Goal: Transaction & Acquisition: Purchase product/service

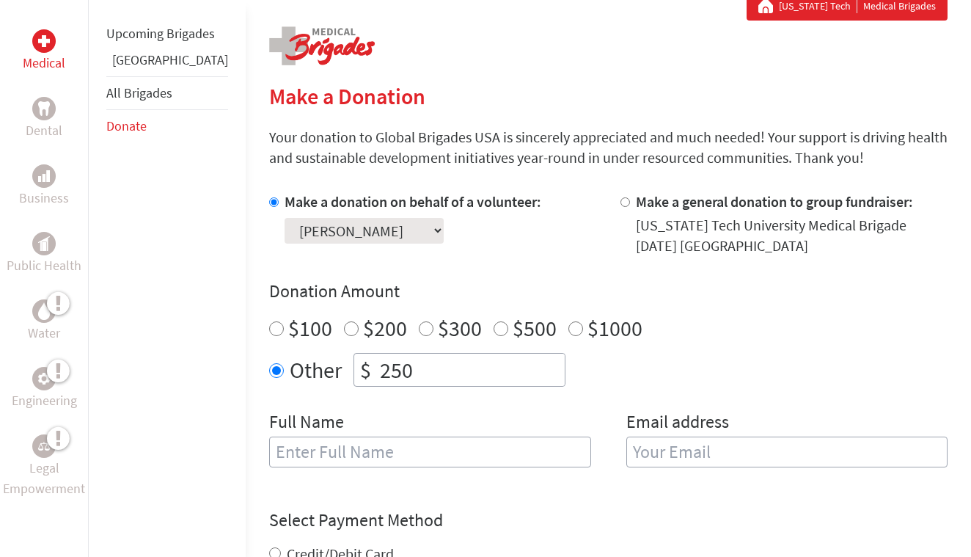
scroll to position [289, 0]
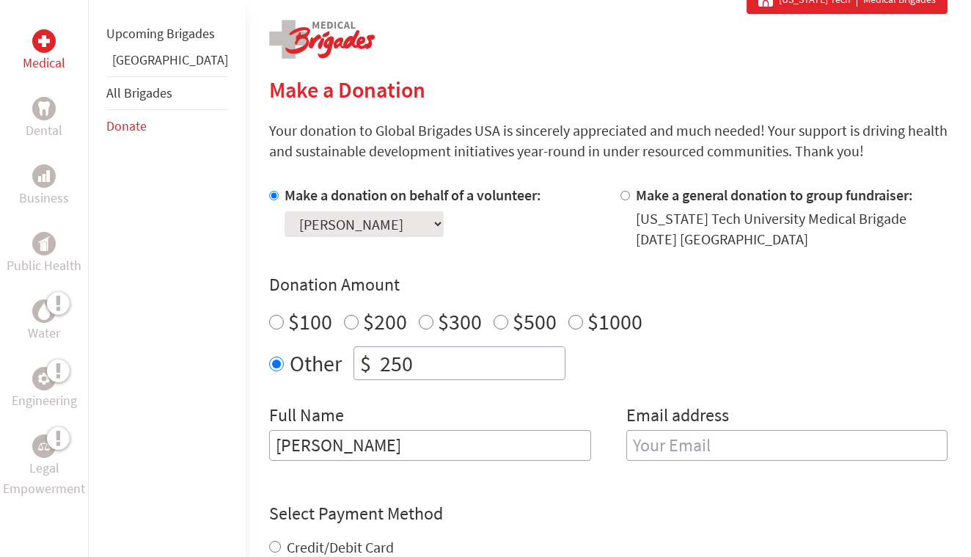
type input "[PERSON_NAME]"
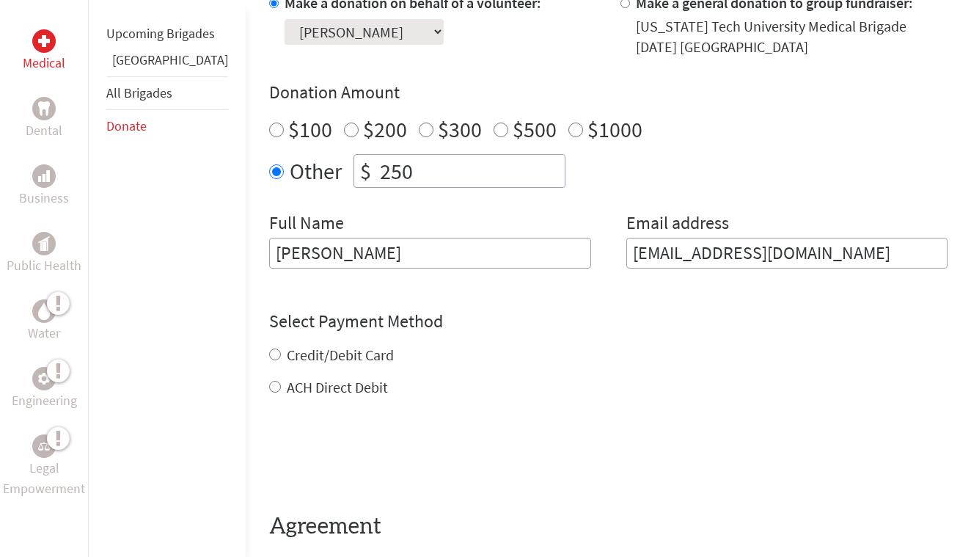
scroll to position [506, 0]
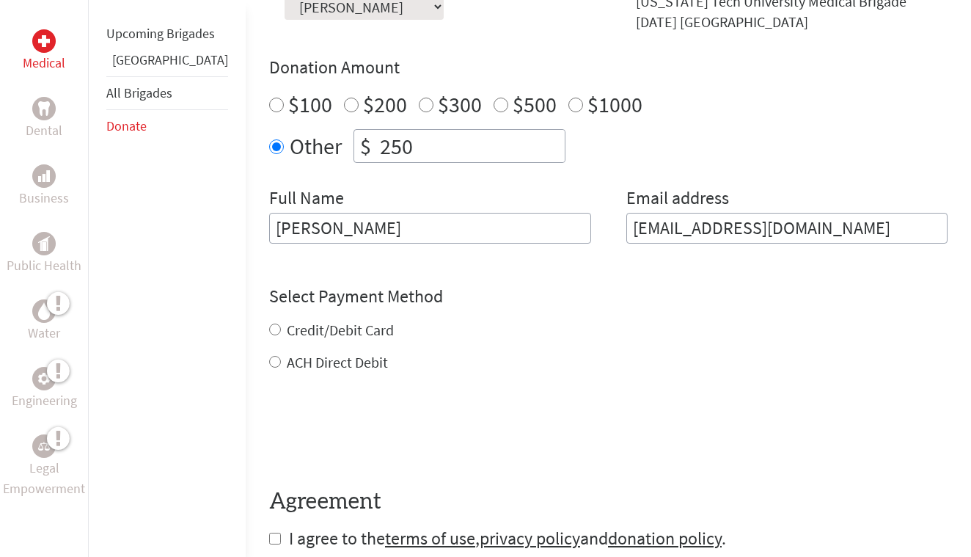
type input "[EMAIL_ADDRESS][DOMAIN_NAME]"
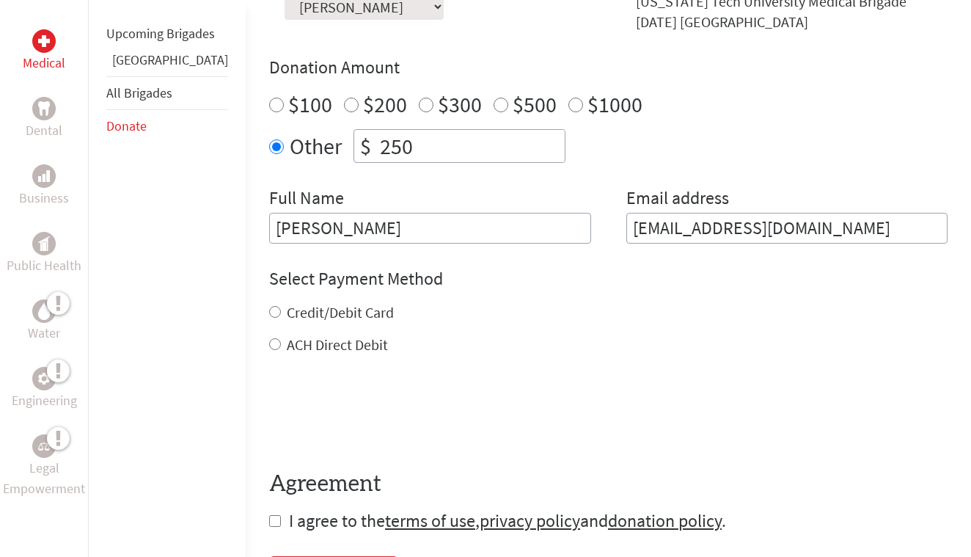
click at [335, 327] on div "Credit/Debit Card ACH Direct Debit" at bounding box center [608, 328] width 679 height 53
click at [318, 321] on label "Credit/Debit Card" at bounding box center [340, 312] width 107 height 18
click at [281, 318] on input "Credit/Debit Card" at bounding box center [275, 312] width 12 height 12
radio input "true"
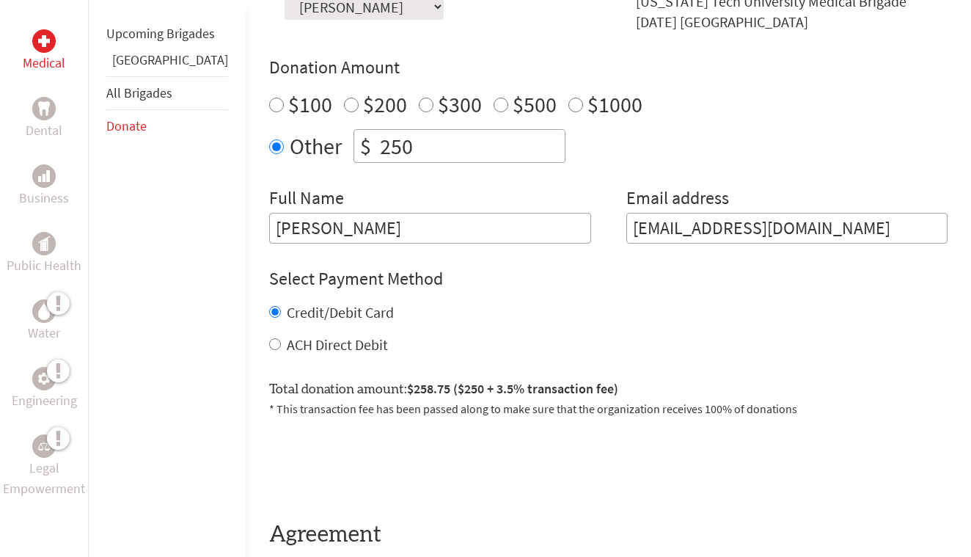
click at [269, 335] on div "Credit/Debit Card ACH Direct Debit" at bounding box center [608, 328] width 679 height 53
click at [287, 342] on label "ACH Direct Debit" at bounding box center [337, 344] width 101 height 18
click at [269, 342] on input "ACH Direct Debit" at bounding box center [275, 344] width 12 height 12
radio input "true"
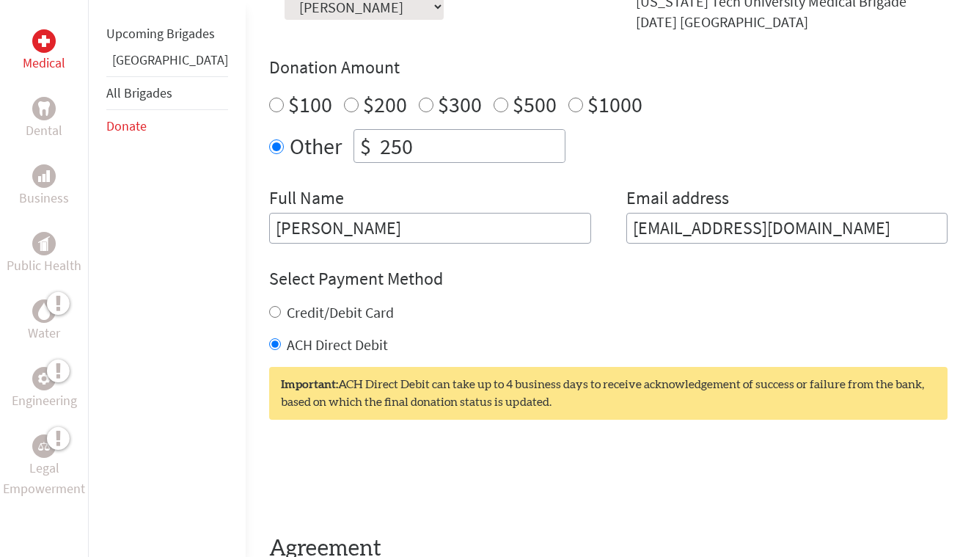
click at [287, 320] on label "Credit/Debit Card" at bounding box center [340, 312] width 107 height 18
click at [281, 318] on input "Credit/Debit Card" at bounding box center [275, 312] width 12 height 12
radio input "true"
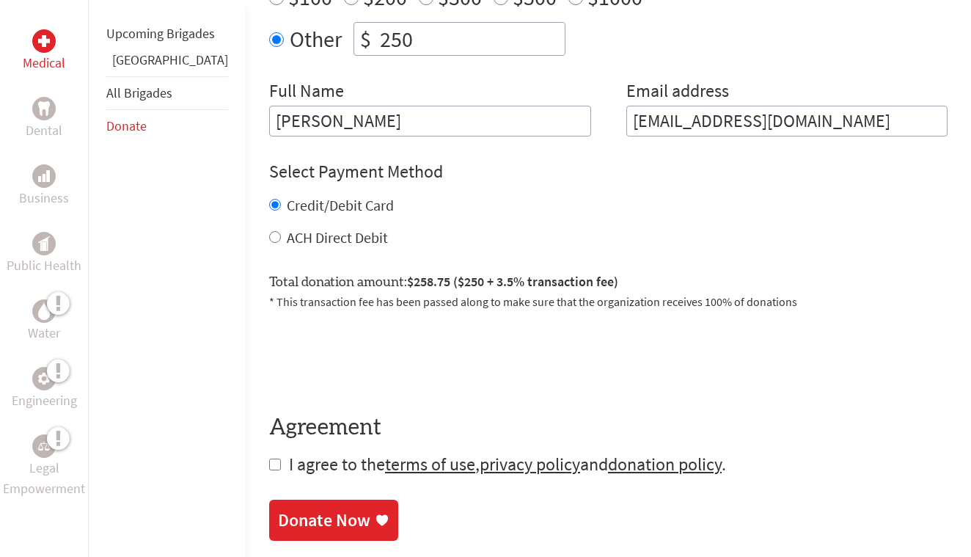
scroll to position [624, 0]
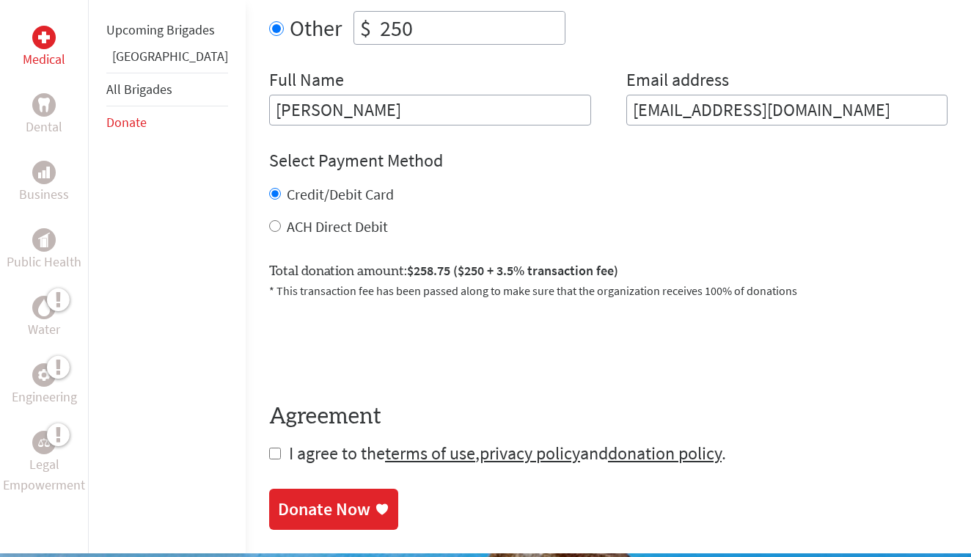
click at [269, 455] on form "Make a donation on behalf of a volunteer: Select a volunteer... [PERSON_NAME] […" at bounding box center [608, 158] width 679 height 616
click at [269, 457] on input "checkbox" at bounding box center [275, 454] width 12 height 12
checkbox input "true"
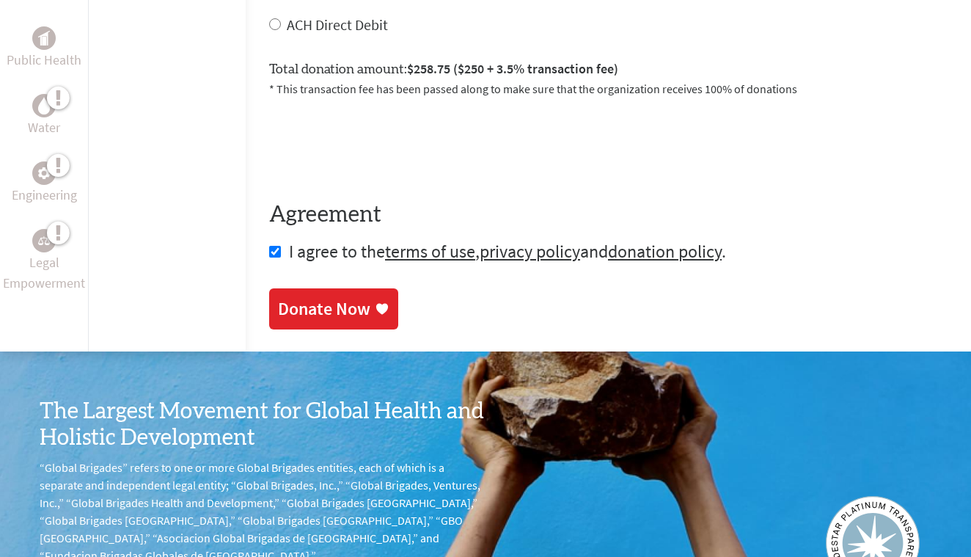
scroll to position [829, 0]
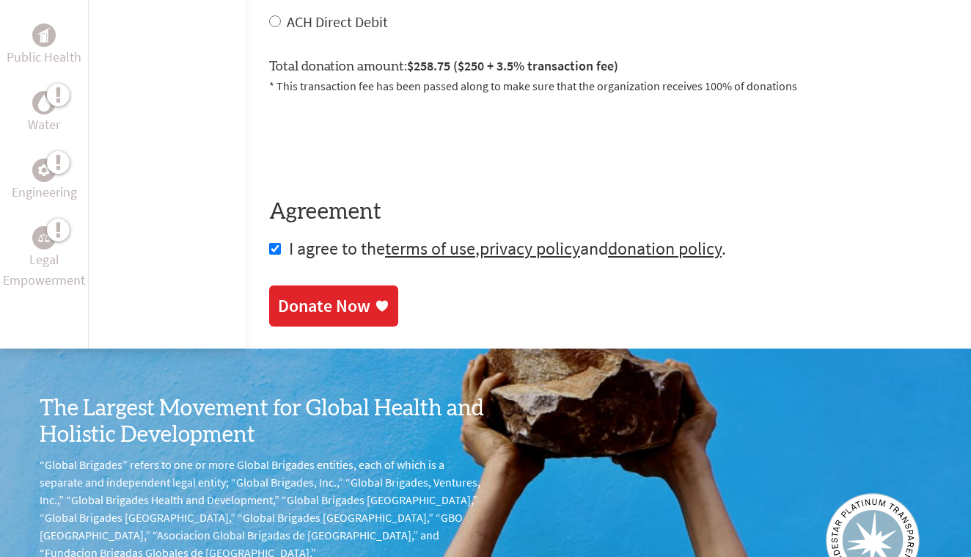
click at [307, 310] on div "Donate Now" at bounding box center [324, 305] width 92 height 23
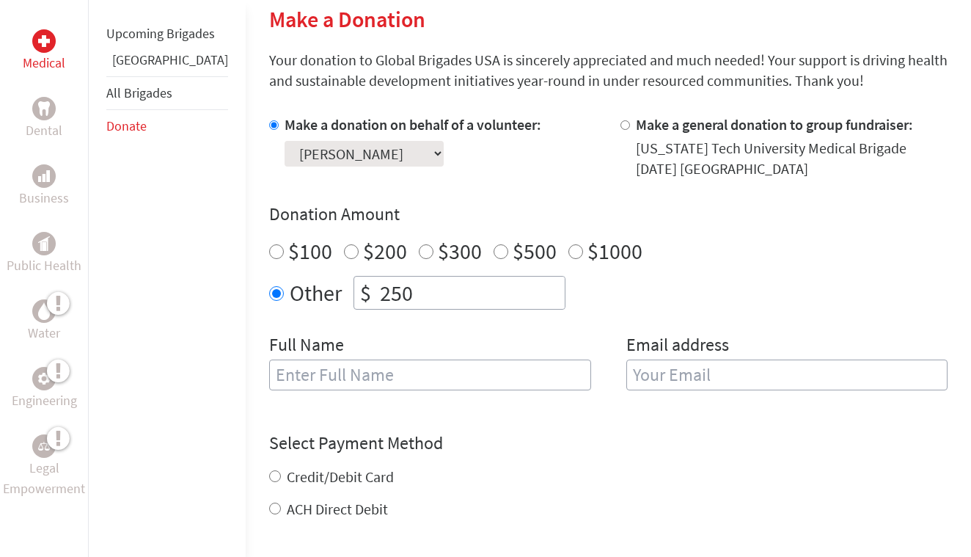
scroll to position [365, 0]
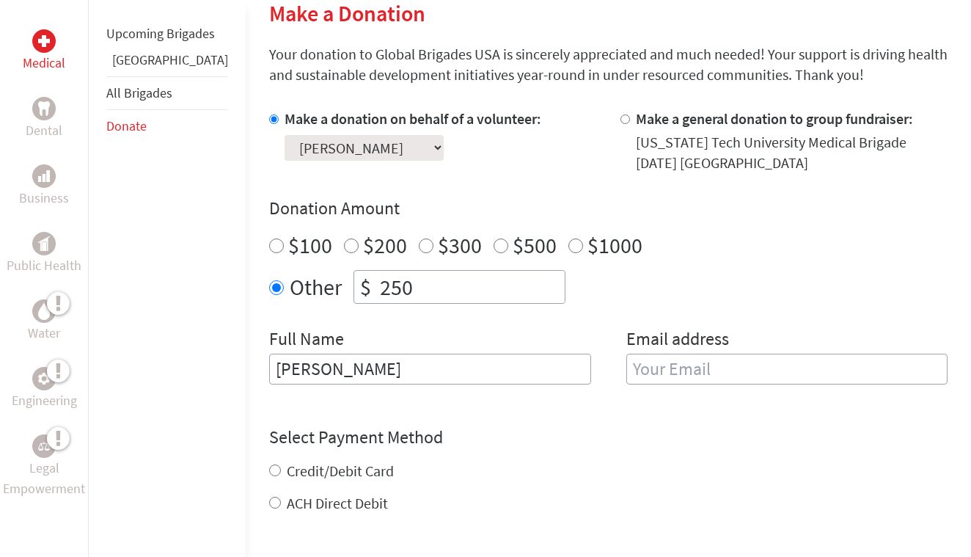
type input "[PERSON_NAME]"
type input "[EMAIL_ADDRESS][DOMAIN_NAME]"
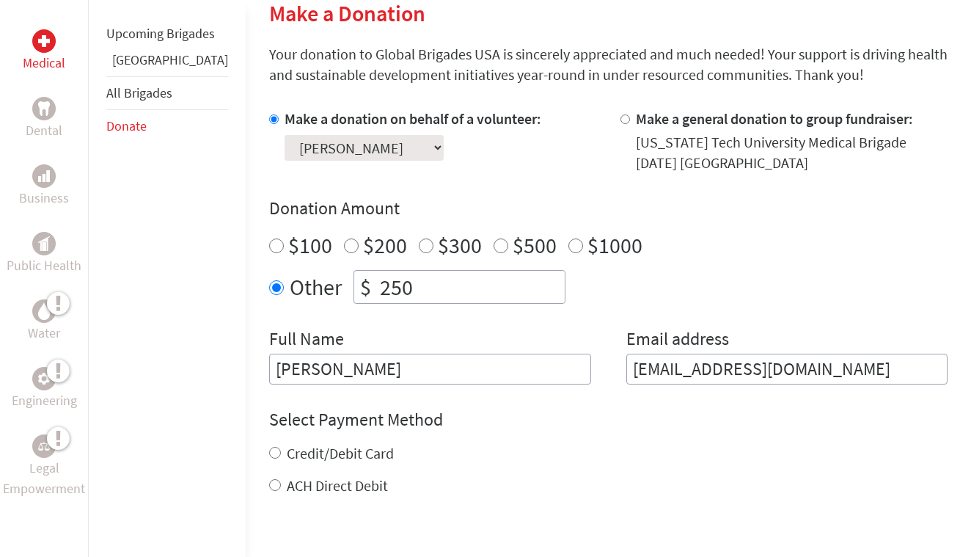
click at [324, 476] on div "Credit/Debit Card ACH Direct Debit" at bounding box center [608, 469] width 679 height 53
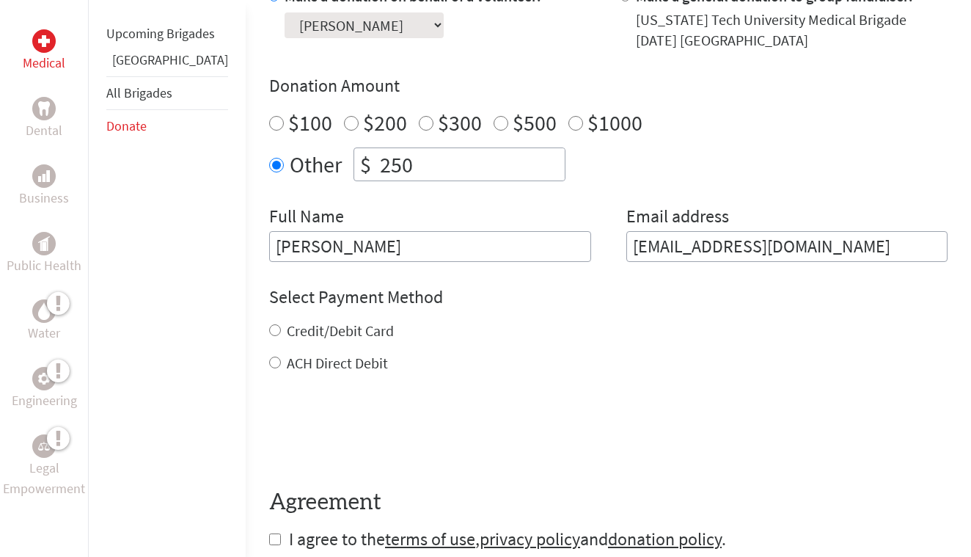
scroll to position [490, 0]
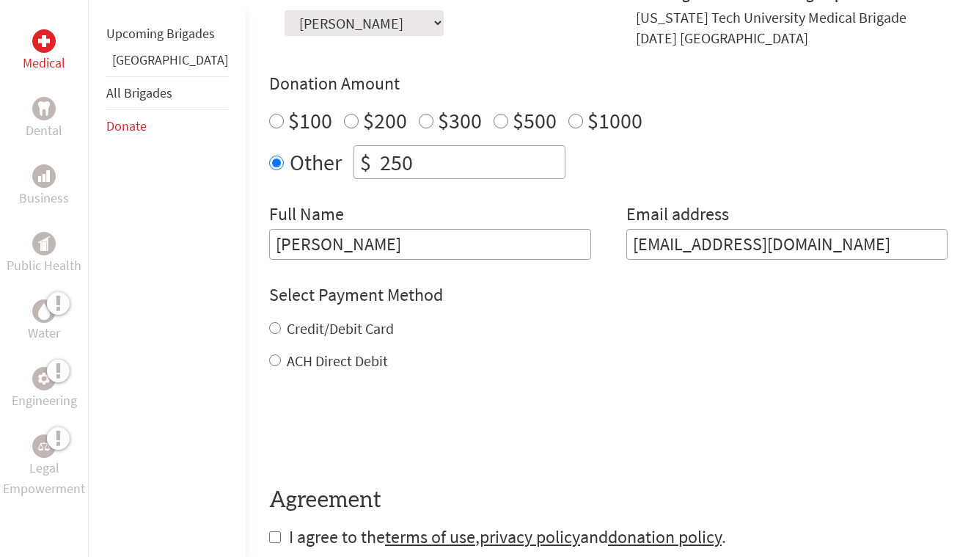
click at [287, 335] on label "Credit/Debit Card" at bounding box center [340, 328] width 107 height 18
click at [273, 334] on input "Credit/Debit Card" at bounding box center [275, 328] width 12 height 12
radio input "true"
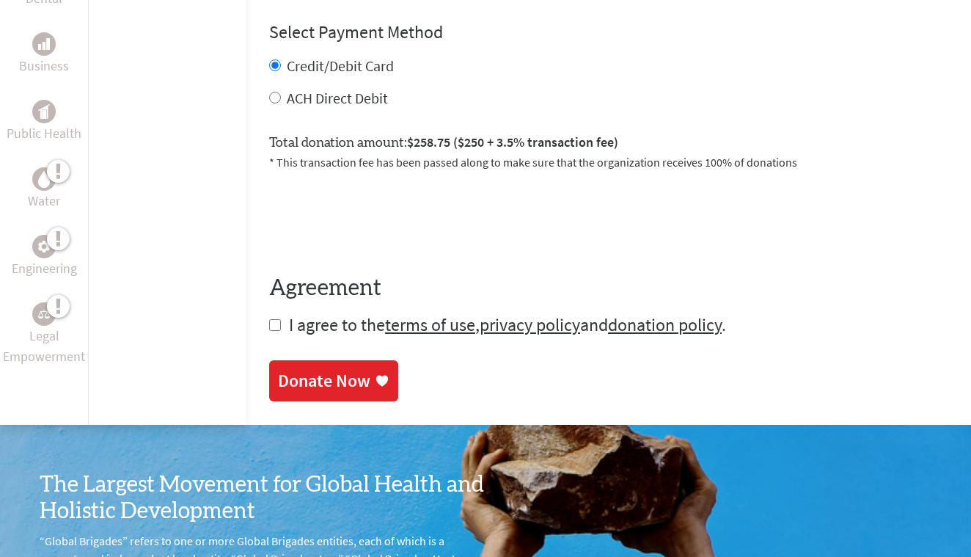
scroll to position [759, 0]
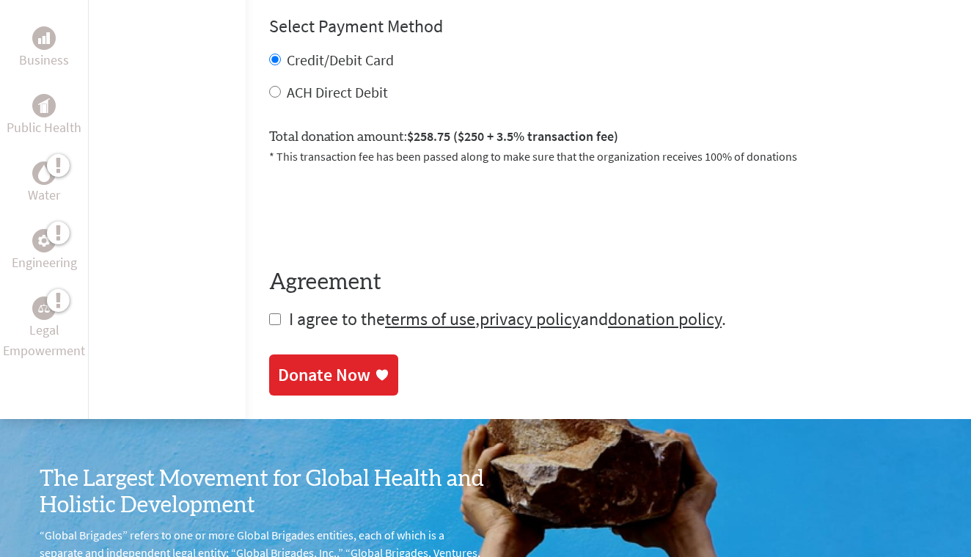
click at [269, 321] on input "checkbox" at bounding box center [275, 319] width 12 height 12
checkbox input "true"
click at [278, 379] on div "Donate Now" at bounding box center [324, 376] width 92 height 23
